Goal: Task Accomplishment & Management: Manage account settings

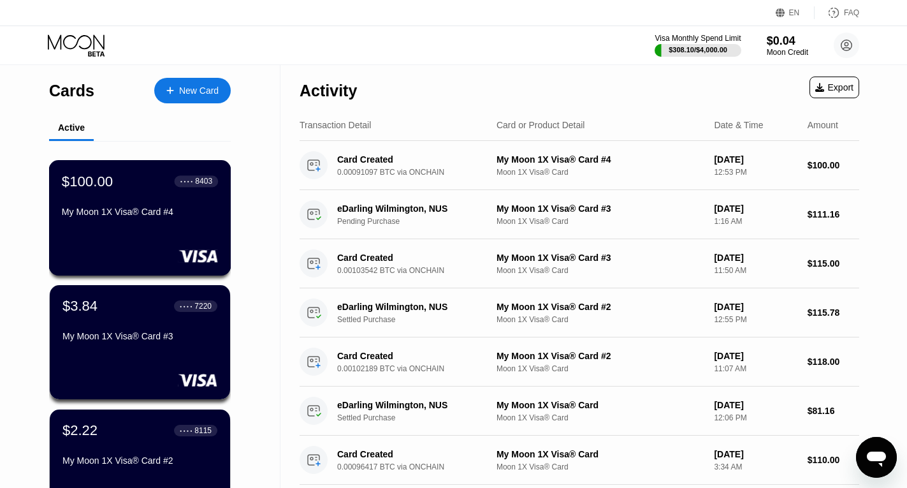
click at [150, 199] on div "$100.00 ● ● ● ● 8403 My Moon 1X Visa® Card #4" at bounding box center [140, 197] width 156 height 49
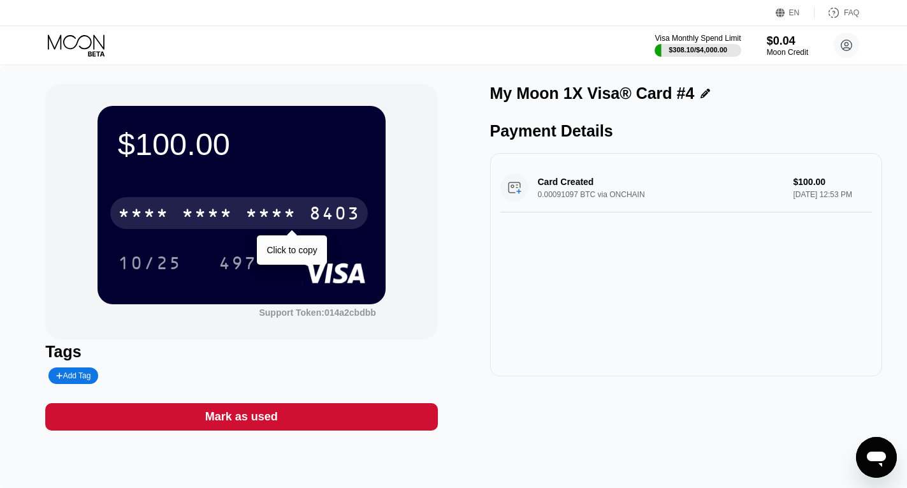
click at [330, 212] on div "8403" at bounding box center [334, 215] width 51 height 20
click at [295, 218] on div "2014" at bounding box center [270, 215] width 51 height 20
click at [304, 217] on div "* * * * * * * * * * * * 8403" at bounding box center [239, 213] width 258 height 32
